Goal: Check status

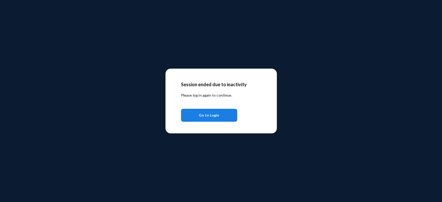
click at [203, 114] on span "Go to Login" at bounding box center [209, 115] width 20 height 9
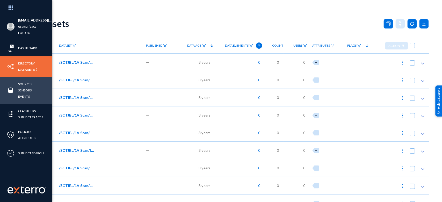
click at [25, 96] on link "Events" at bounding box center [24, 96] width 12 height 6
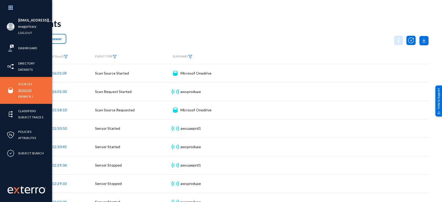
click at [25, 92] on link "Sensors" at bounding box center [24, 90] width 13 height 6
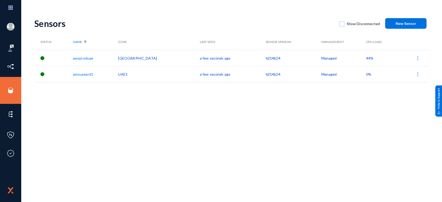
click at [366, 57] on span "44%" at bounding box center [369, 58] width 7 height 4
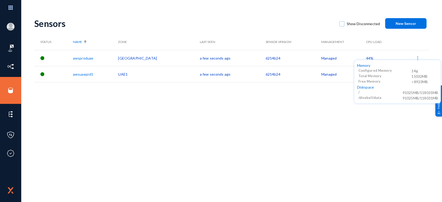
click at [298, 111] on div at bounding box center [221, 101] width 442 height 202
